Goal: Task Accomplishment & Management: Use online tool/utility

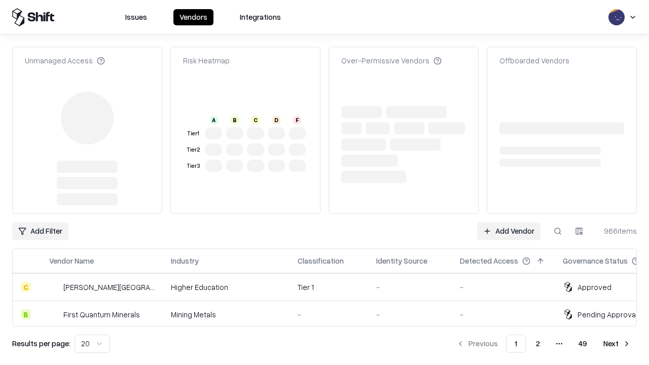
click at [509, 222] on link "Add Vendor" at bounding box center [508, 231] width 63 height 18
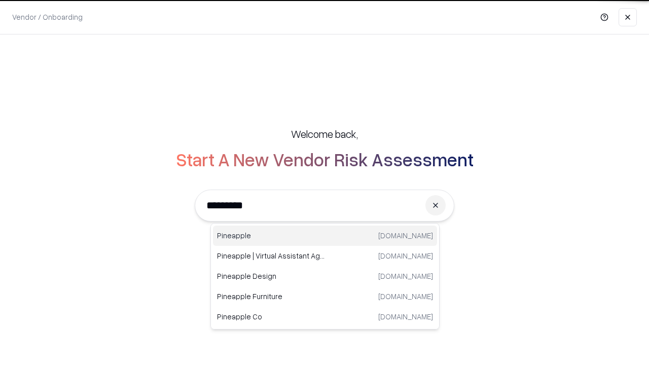
click at [325, 236] on div "Pineapple [DOMAIN_NAME]" at bounding box center [325, 236] width 224 height 20
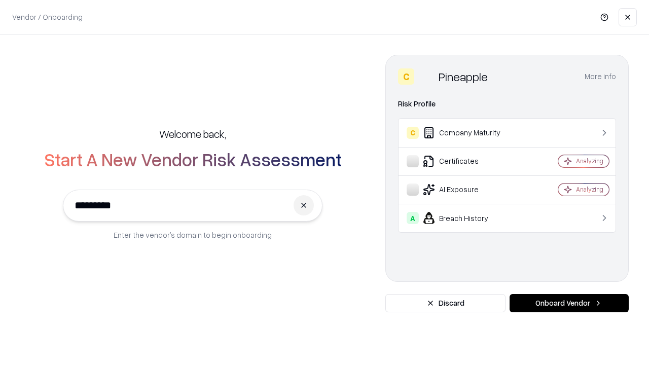
type input "*********"
click at [569, 303] on button "Onboard Vendor" at bounding box center [569, 303] width 119 height 18
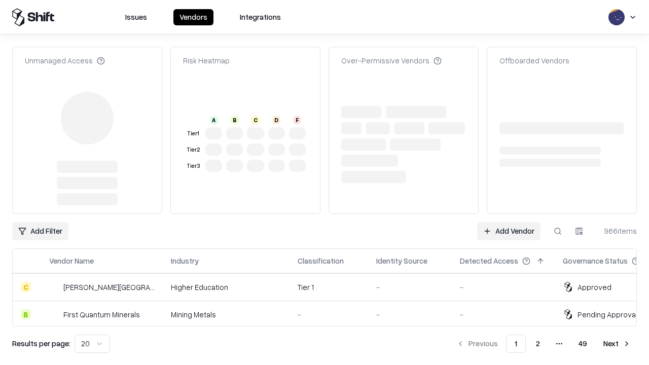
click at [509, 222] on link "Add Vendor" at bounding box center [508, 231] width 63 height 18
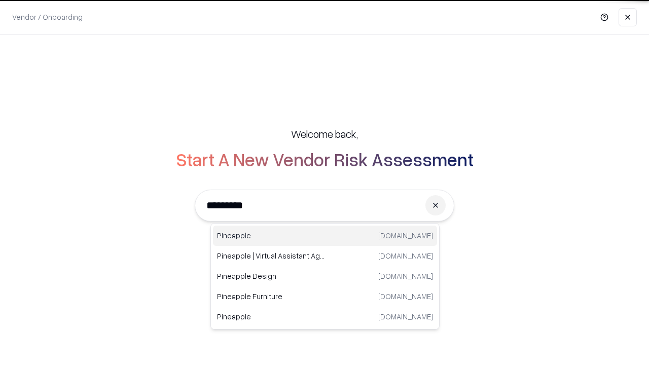
click at [325, 236] on div "Pineapple [DOMAIN_NAME]" at bounding box center [325, 236] width 224 height 20
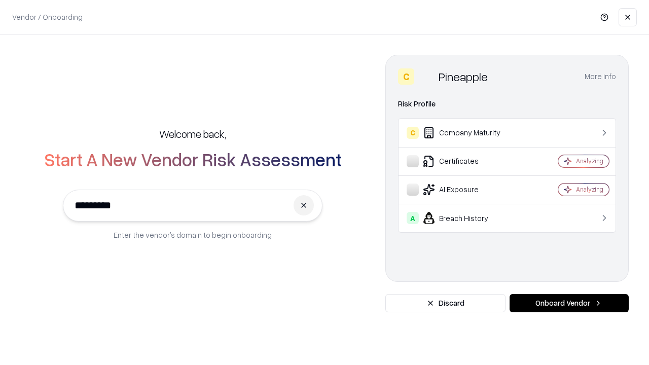
type input "*********"
click at [569, 303] on button "Onboard Vendor" at bounding box center [569, 303] width 119 height 18
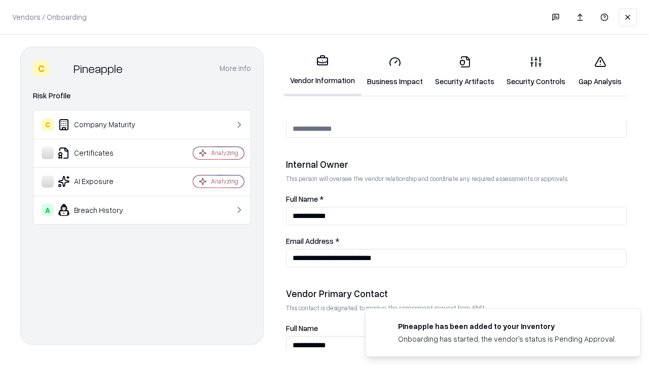
scroll to position [526, 0]
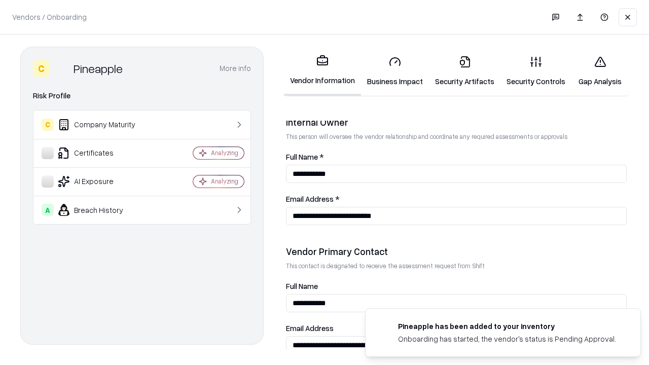
click at [600, 71] on link "Gap Analysis" at bounding box center [600, 71] width 57 height 47
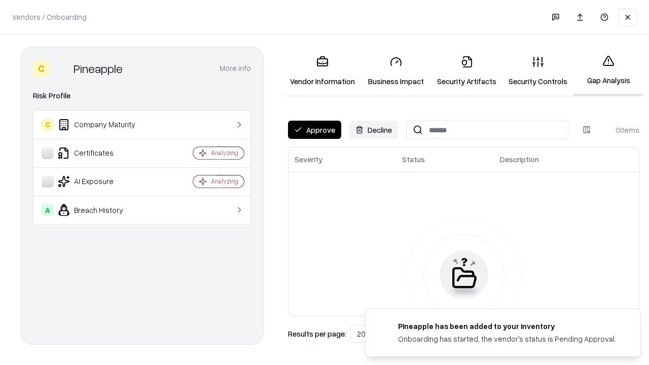
click at [315, 130] on button "Approve" at bounding box center [314, 130] width 53 height 18
